Goal: Find specific fact: Find specific fact

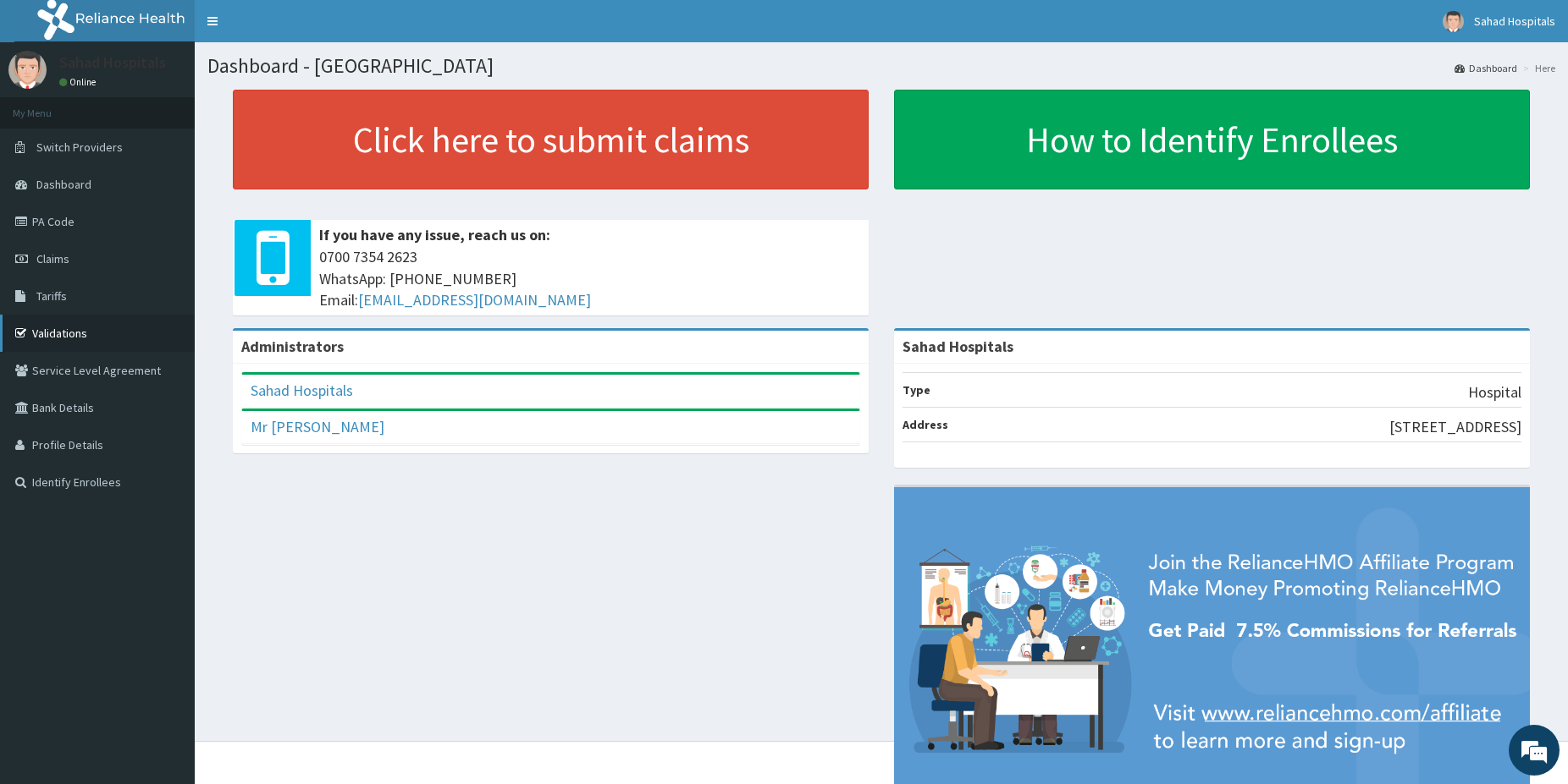
click at [63, 324] on link "Validations" at bounding box center [97, 333] width 194 height 37
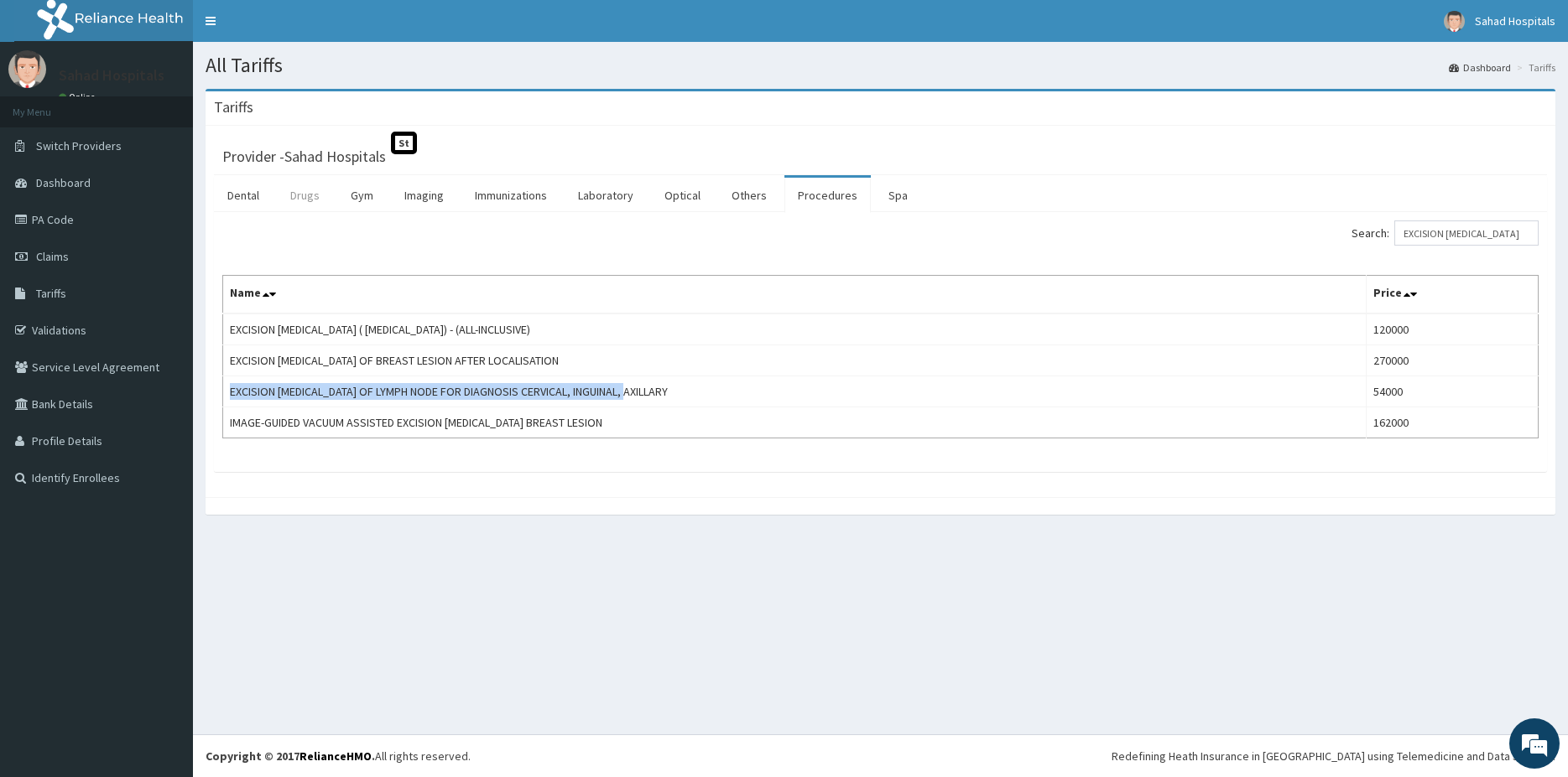
click at [304, 197] on link "Drugs" at bounding box center [305, 195] width 56 height 35
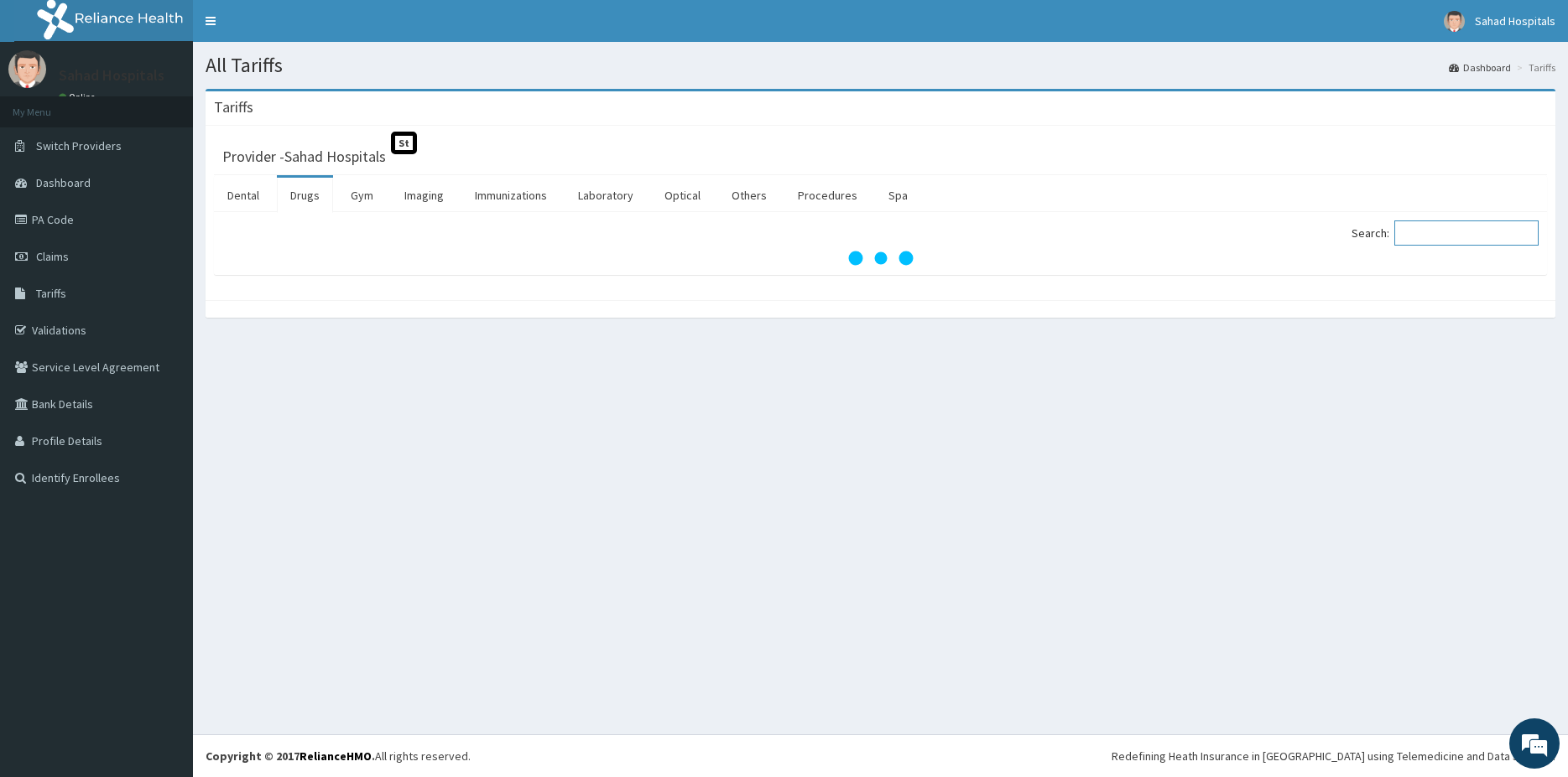
click at [1445, 245] on input "Search:" at bounding box center [1466, 233] width 145 height 25
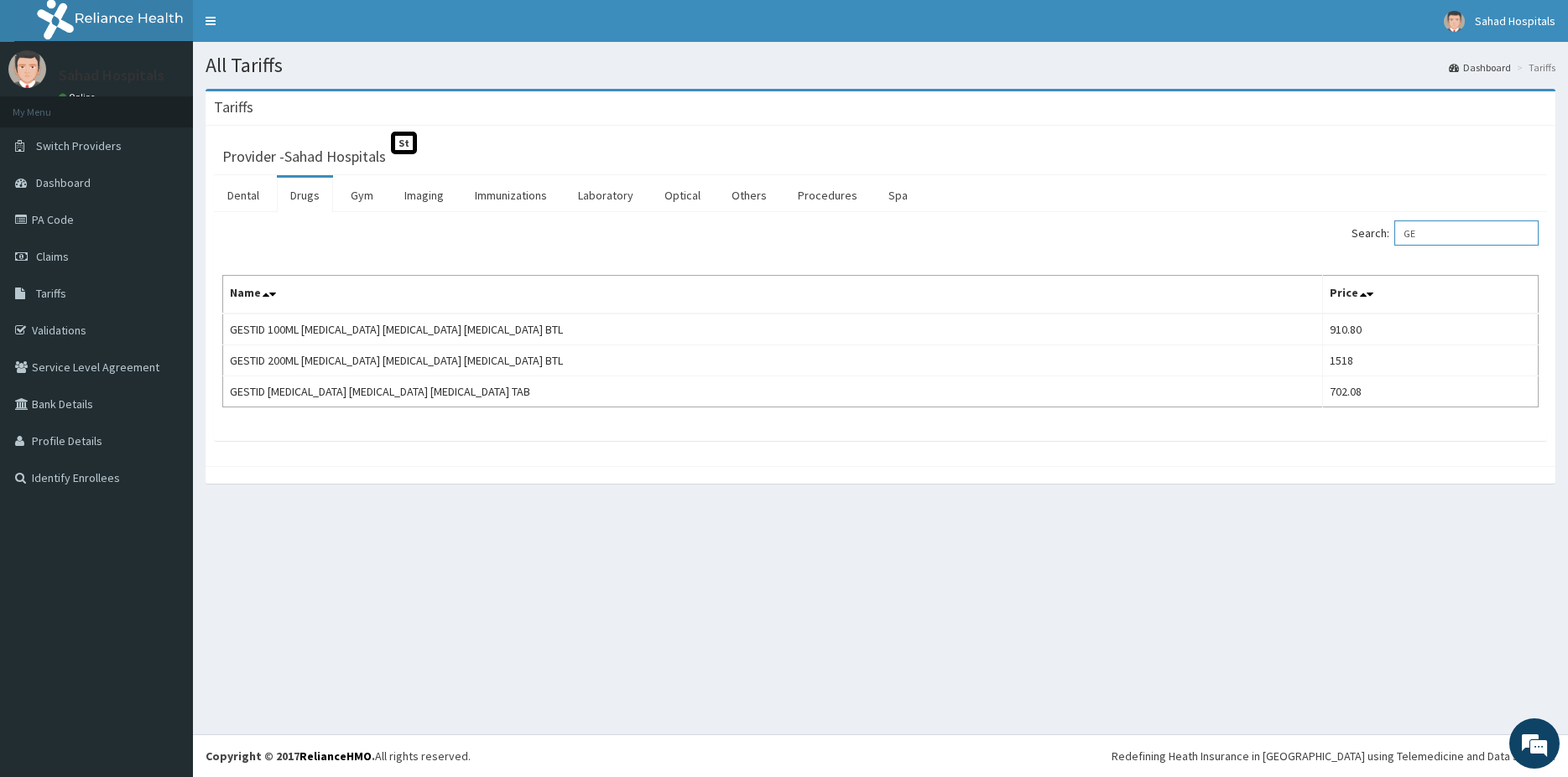
type input "G"
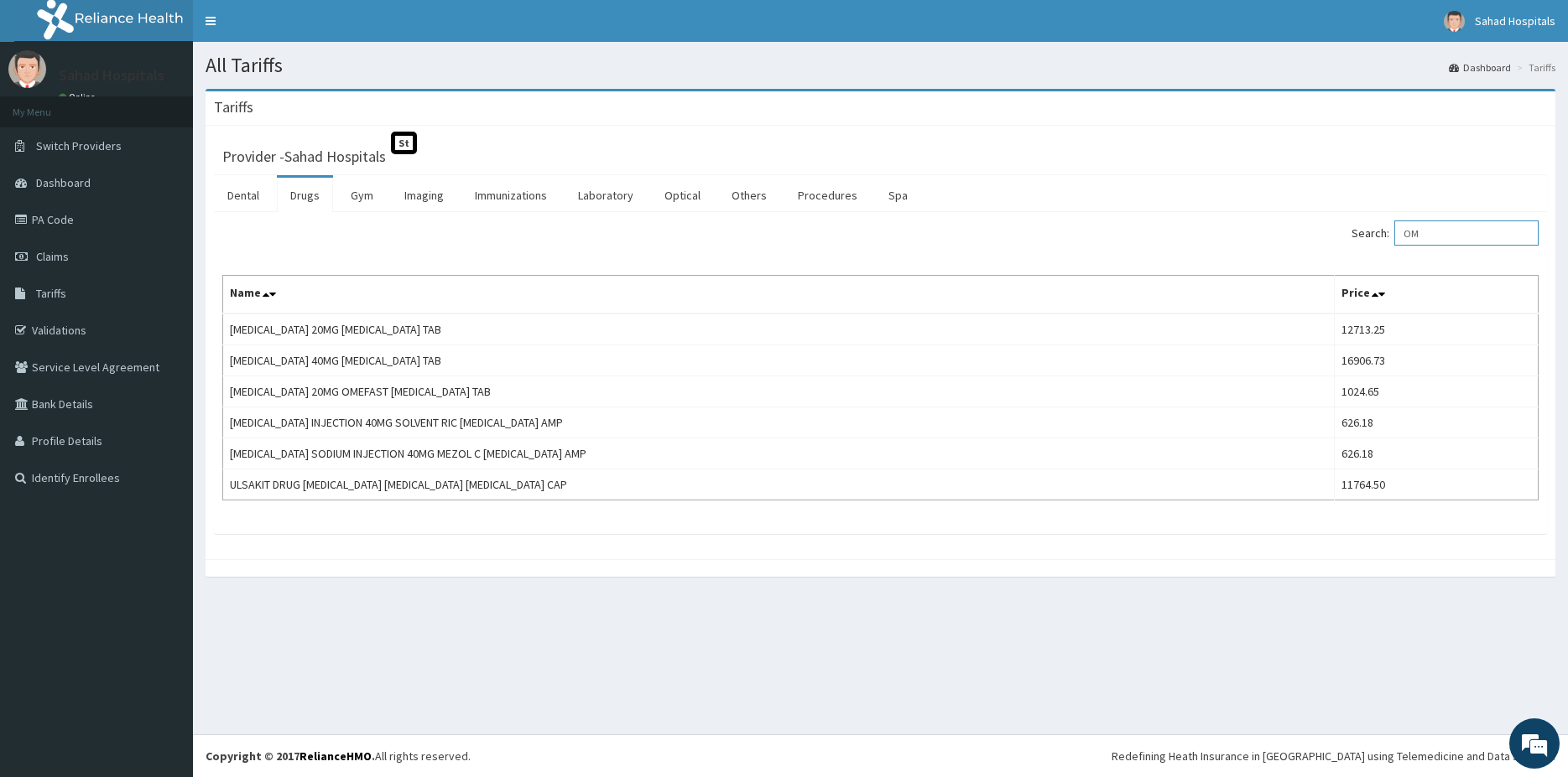
type input "O"
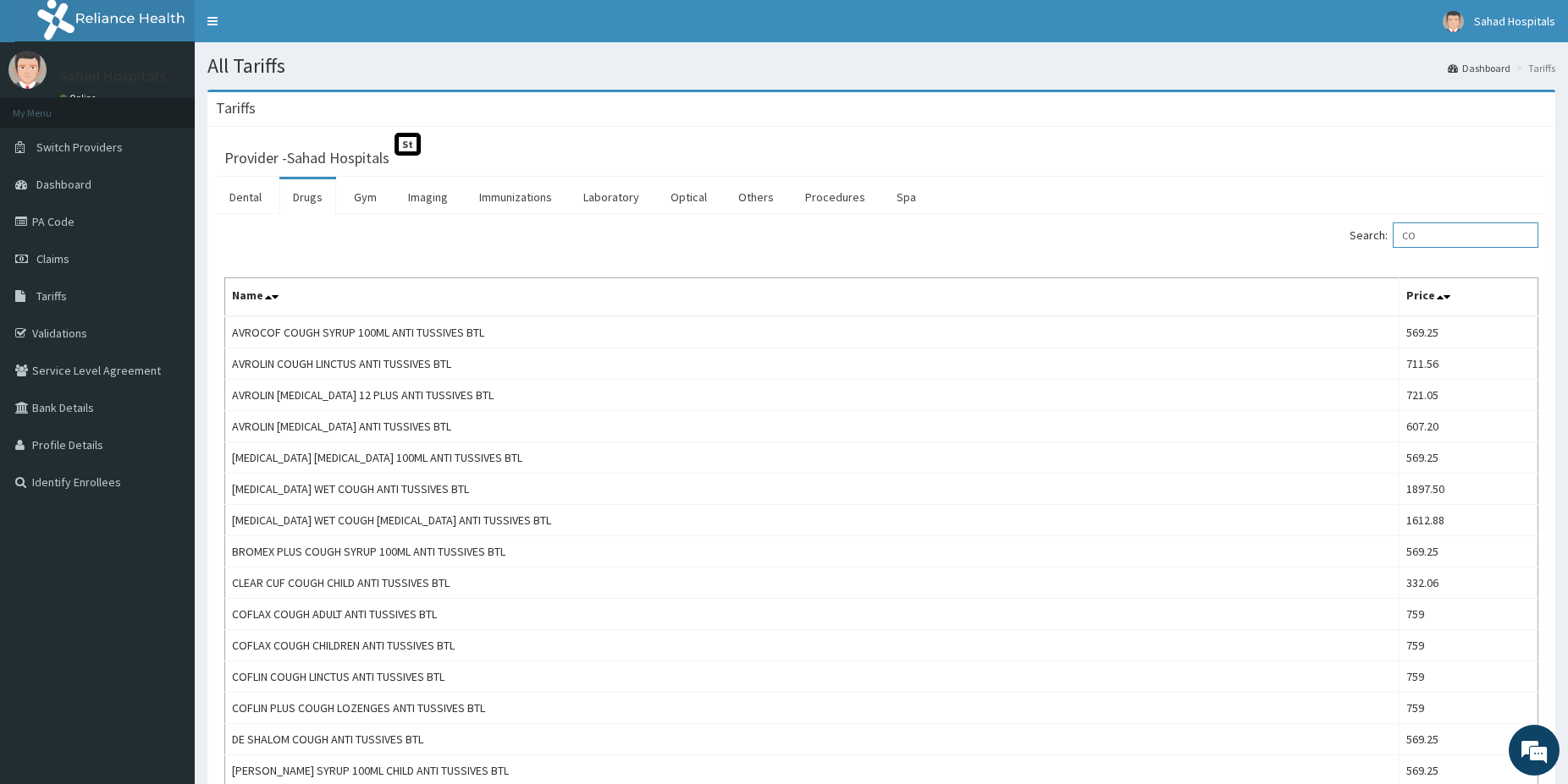
type input "C"
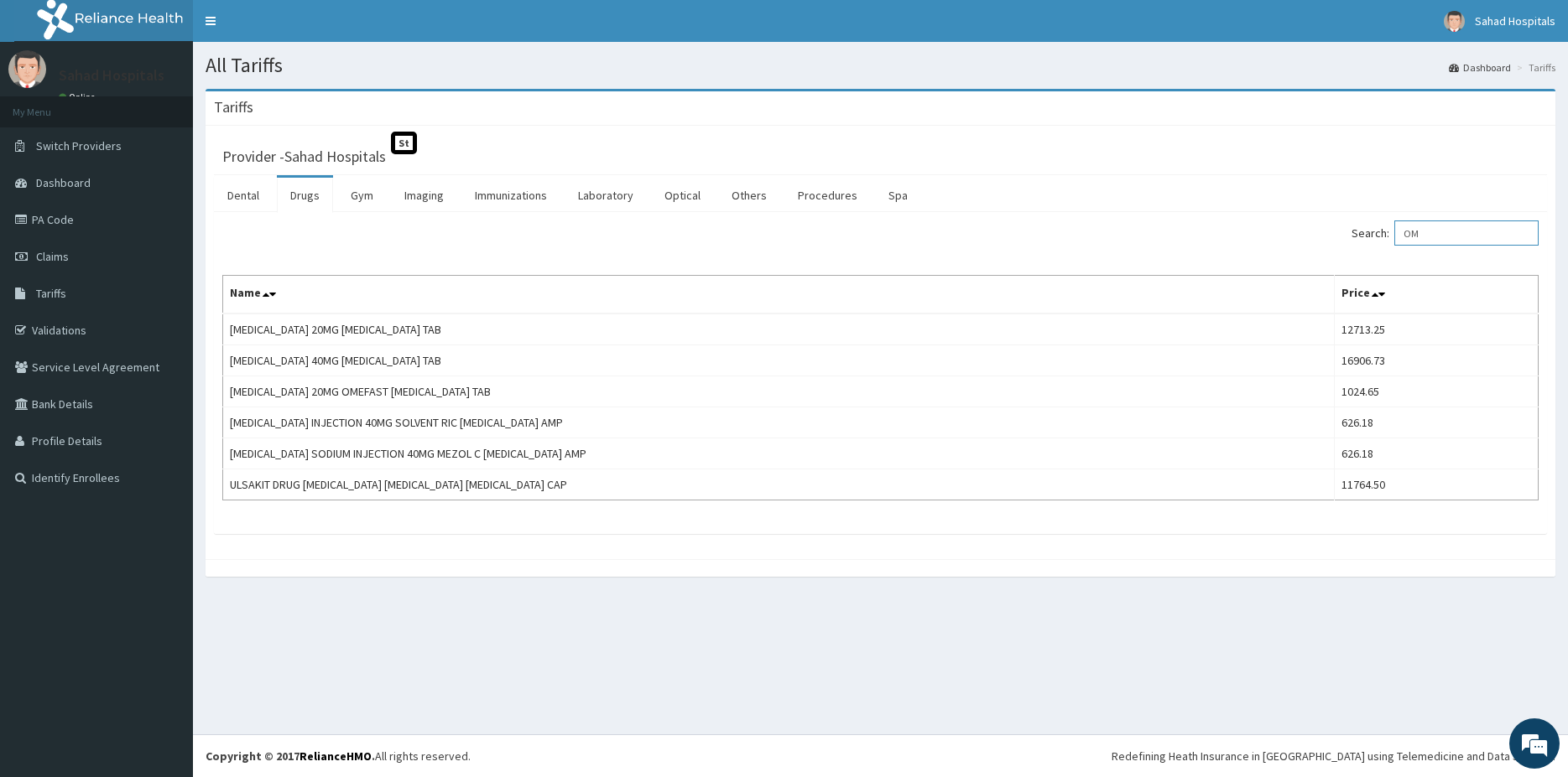
type input "O"
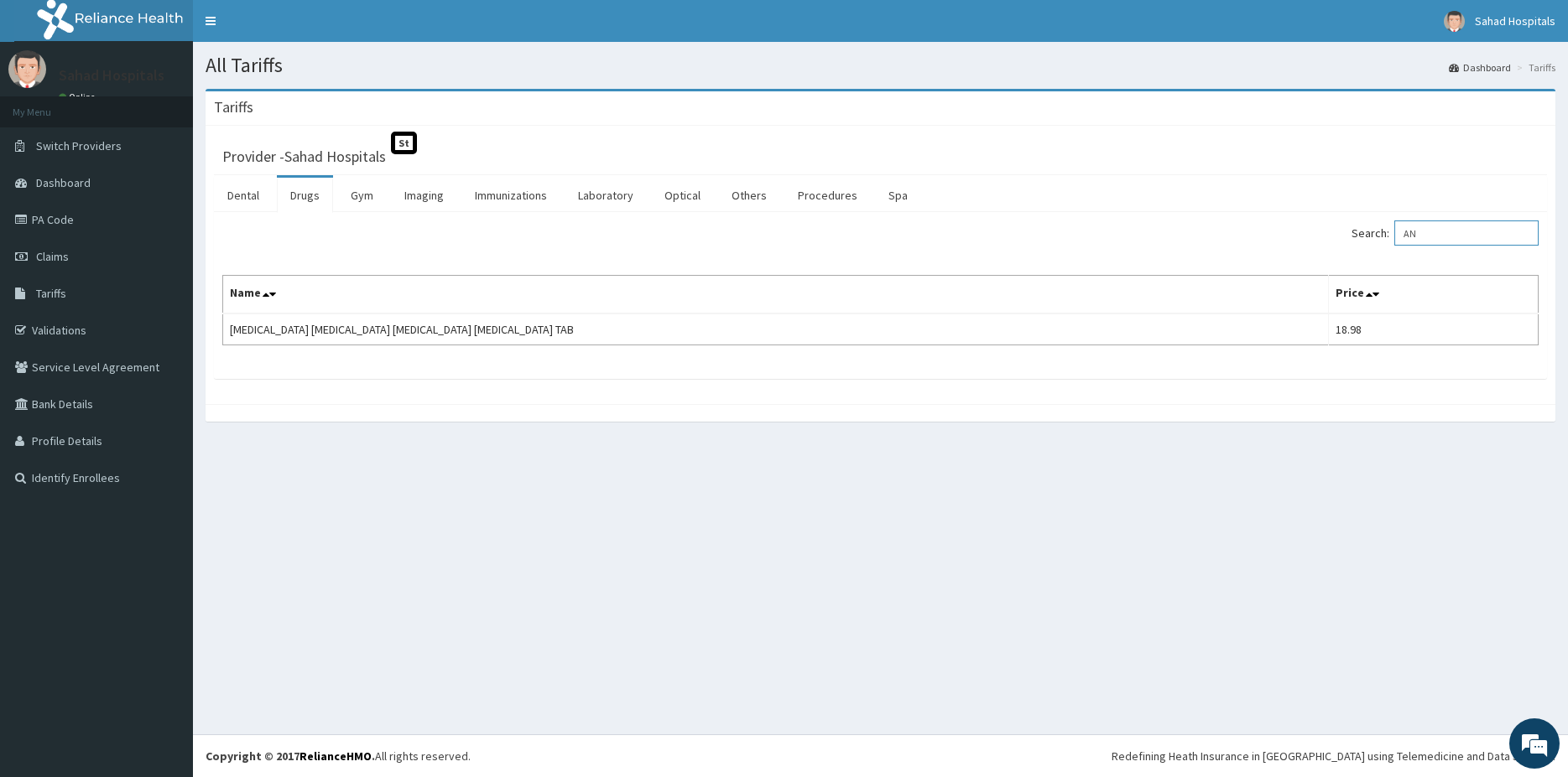
type input "A"
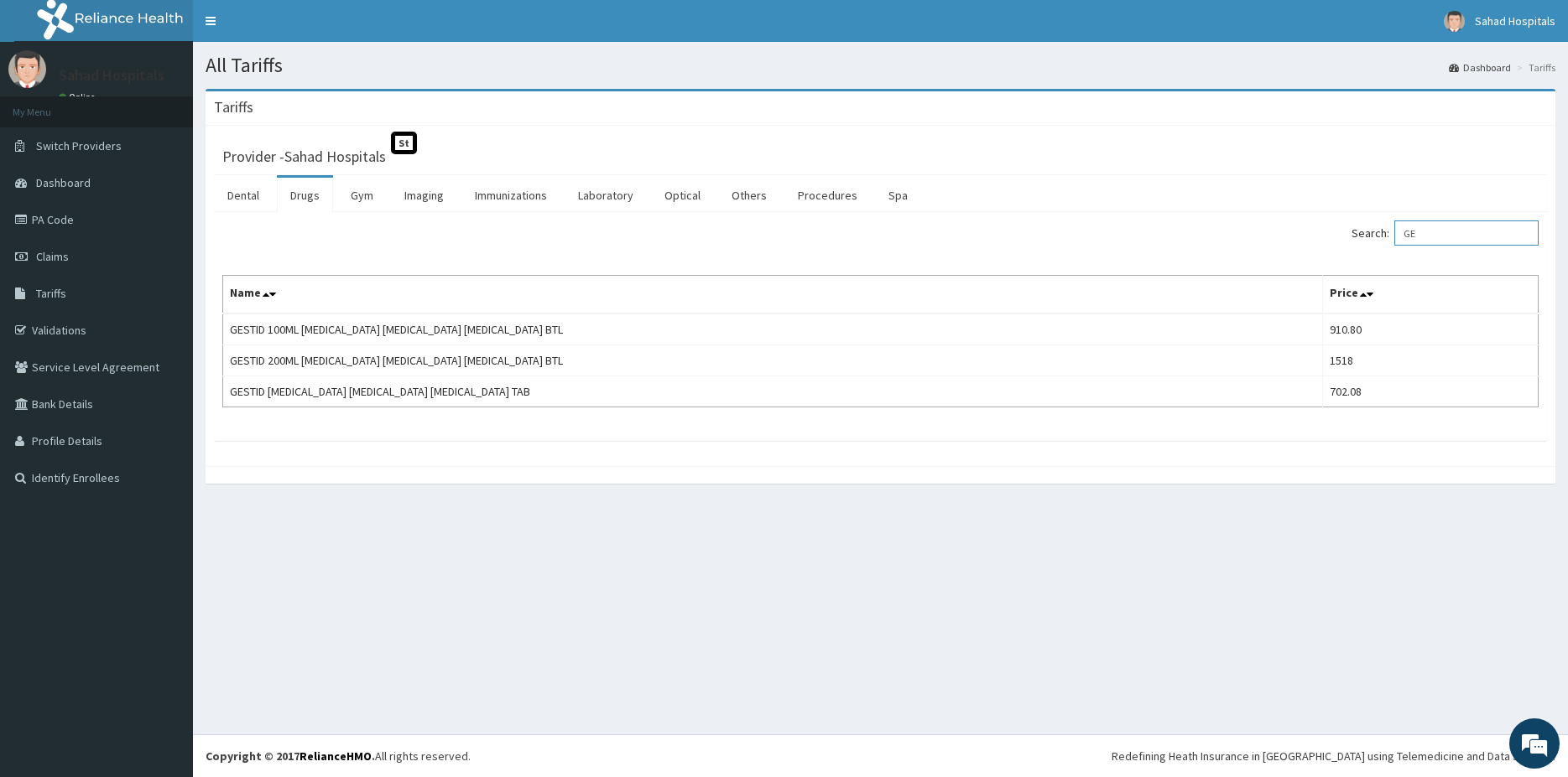
type input "G"
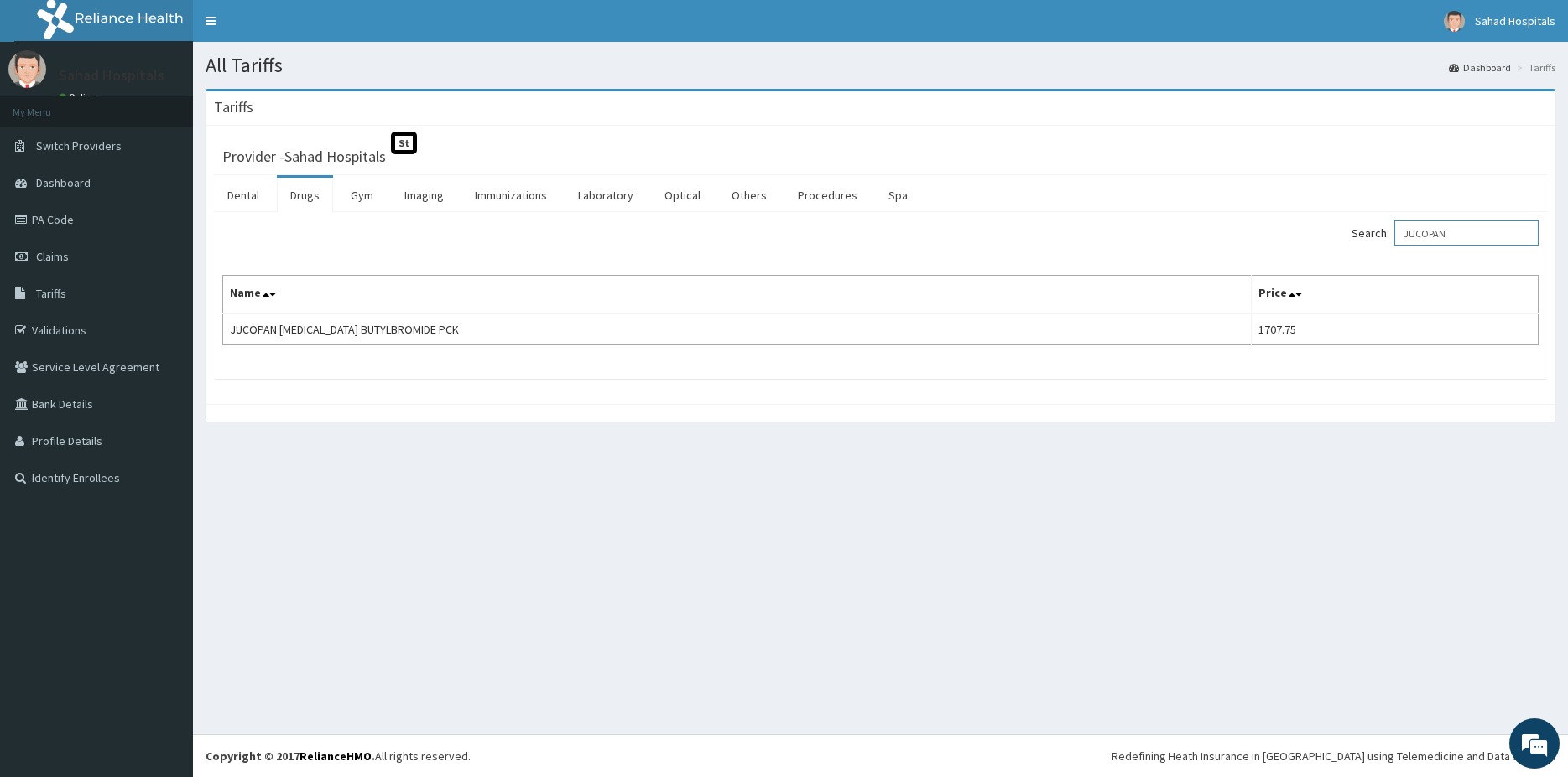
type input "JUCOPAN"
